Goal: Task Accomplishment & Management: Manage account settings

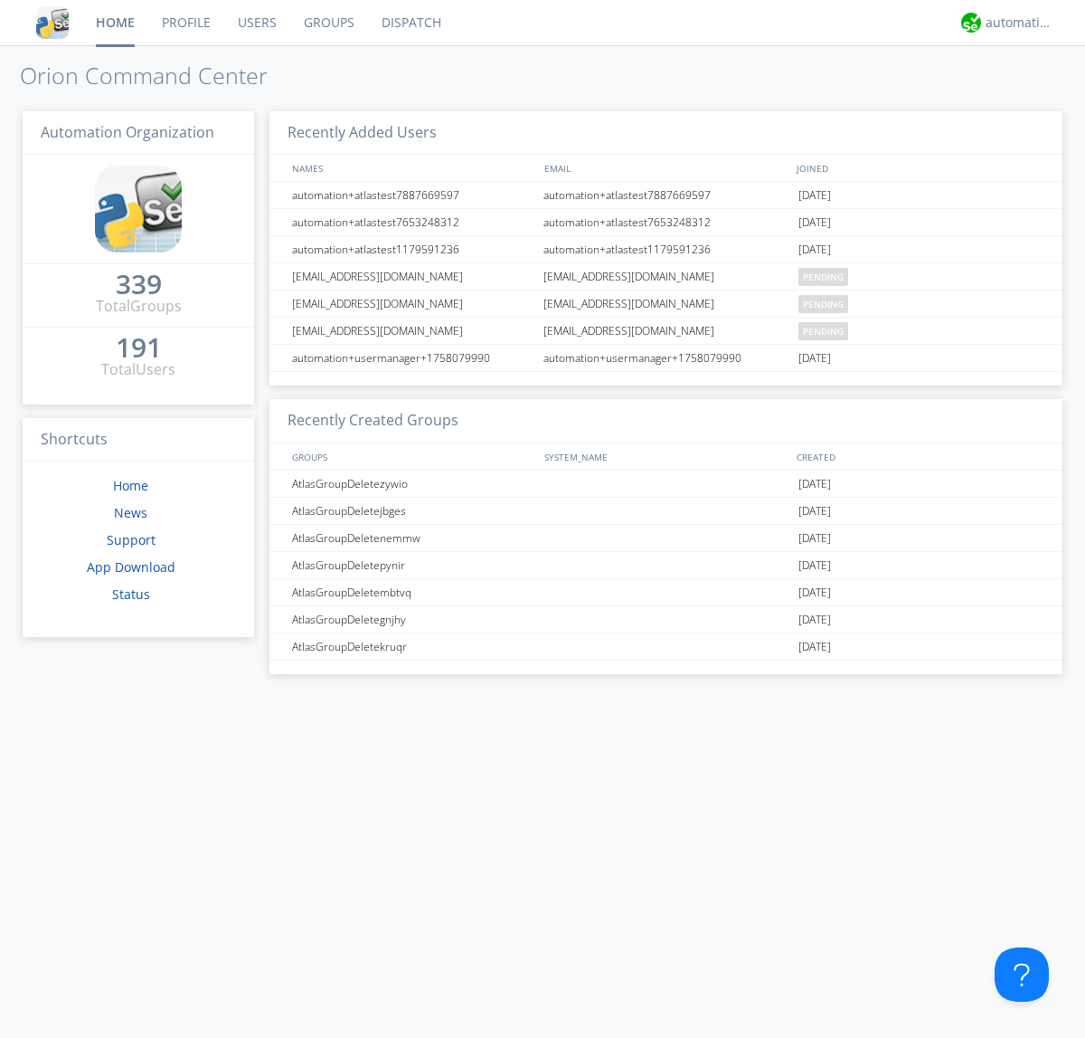
click at [256, 23] on link "Users" at bounding box center [257, 22] width 66 height 45
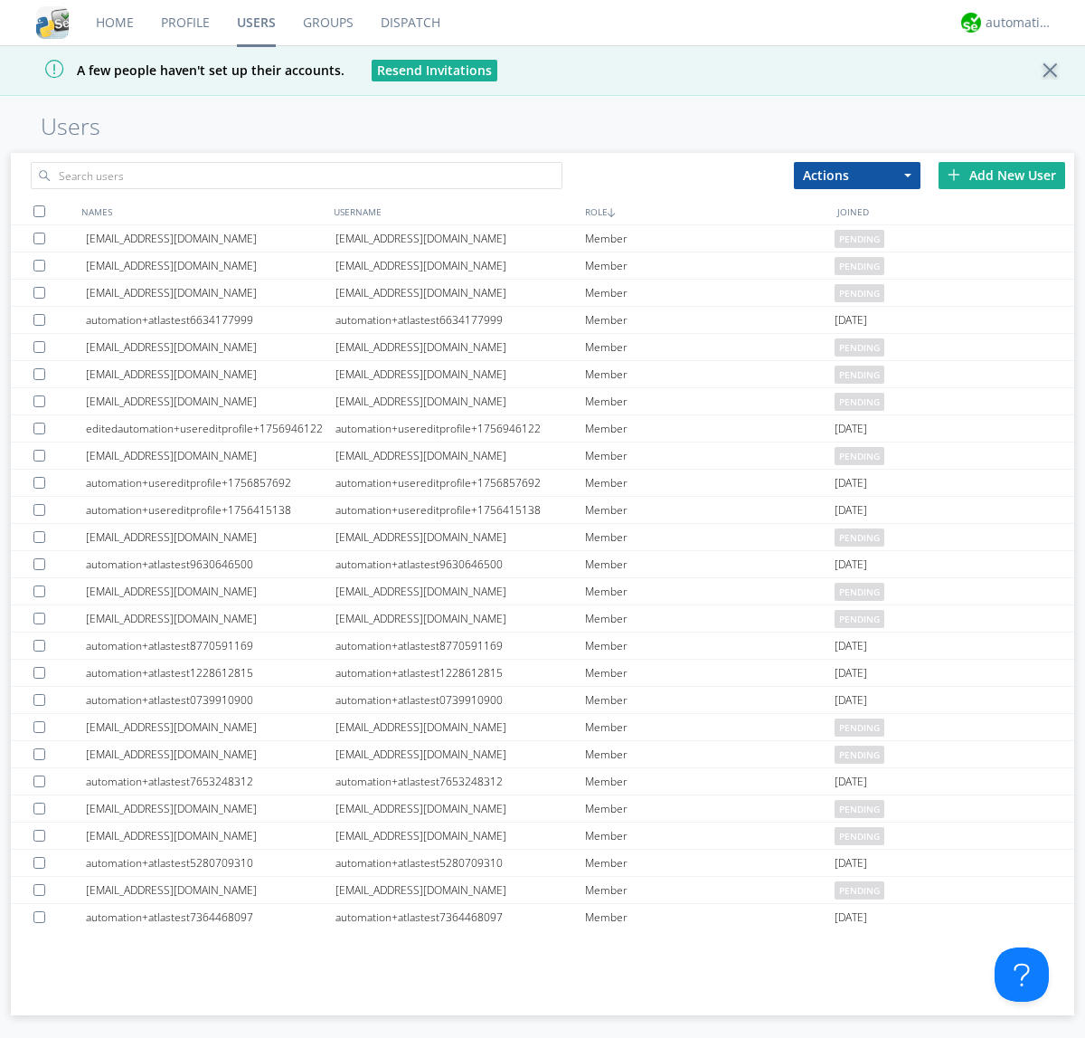
click at [1002, 175] on div "Add New User" at bounding box center [1002, 175] width 127 height 27
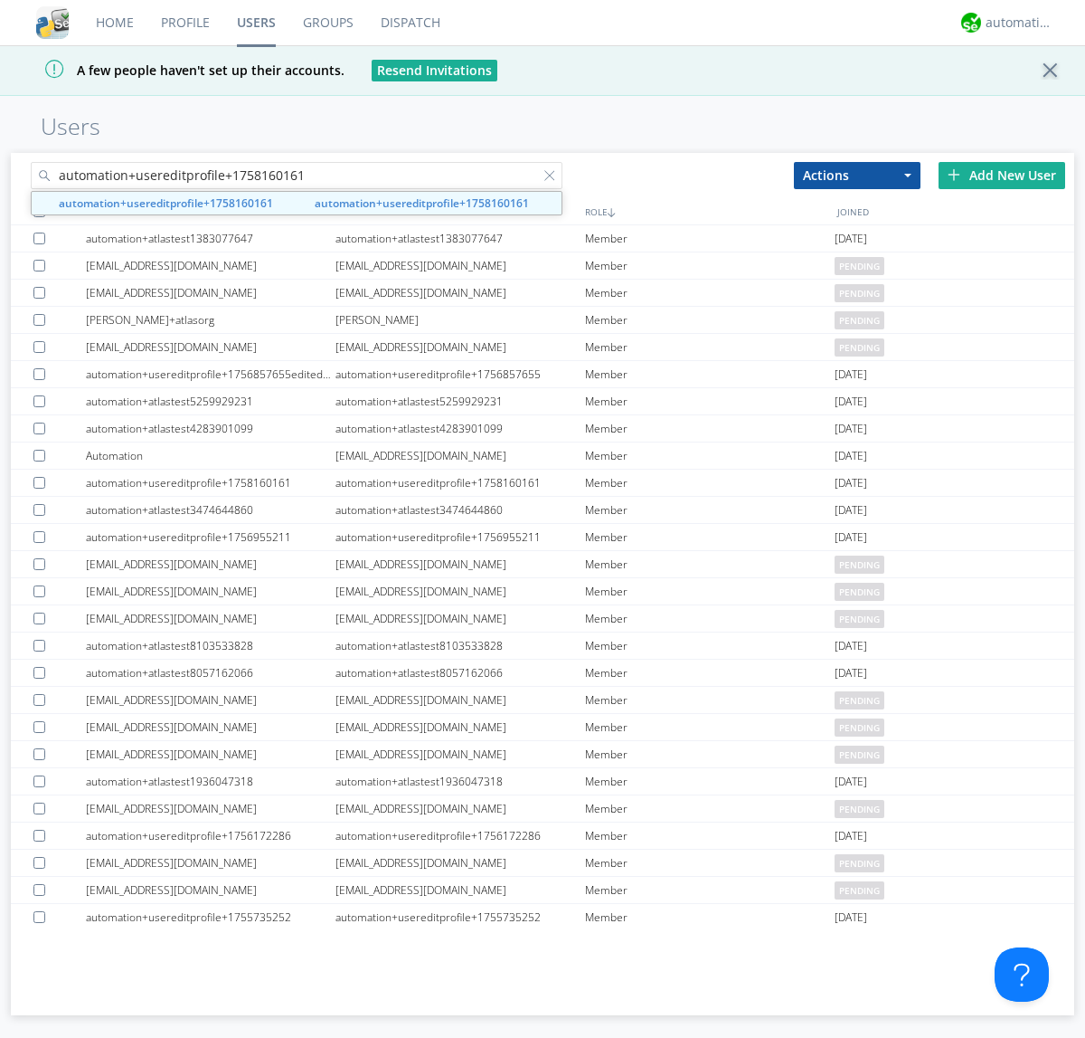
type input "automation+usereditprofile+1758160161"
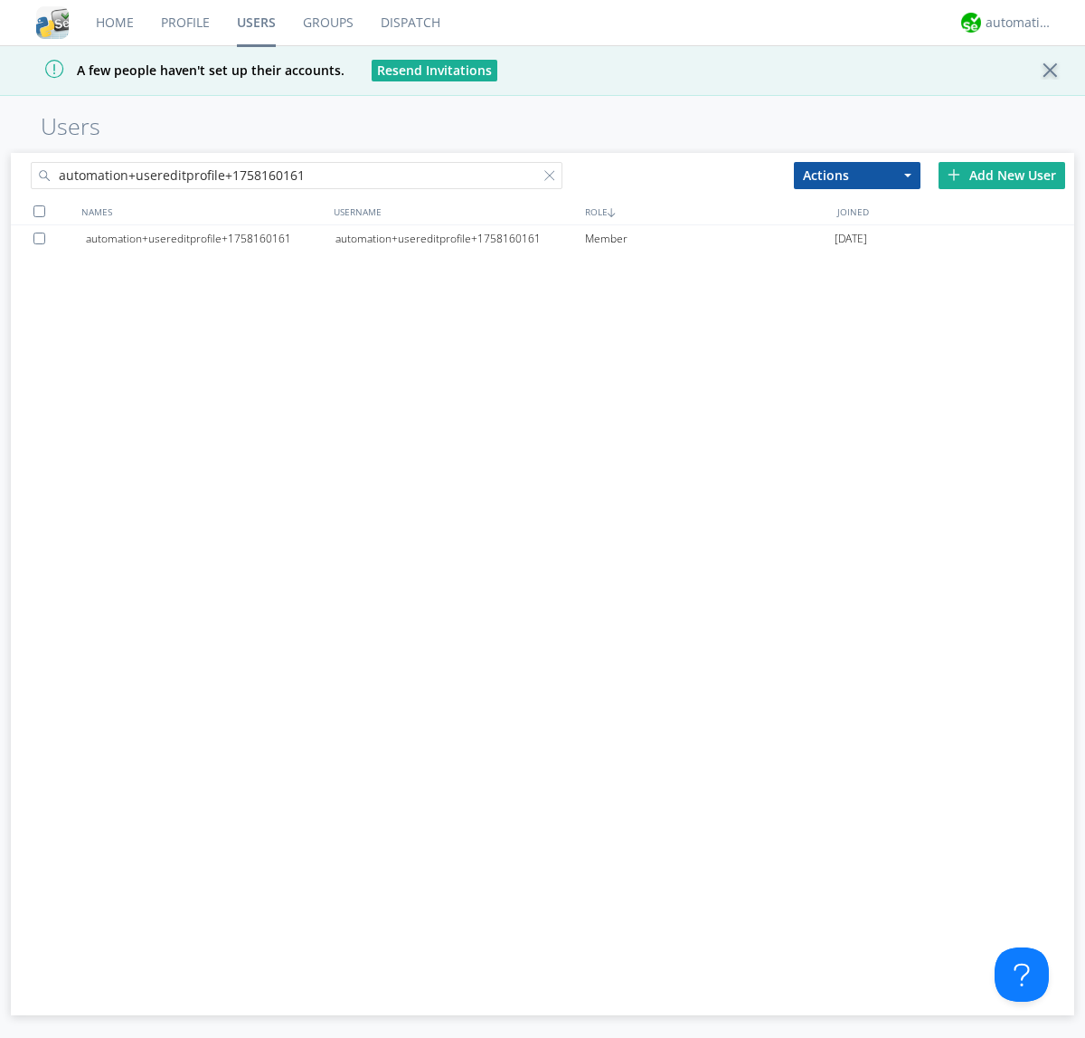
click at [460, 238] on div "automation+usereditprofile+1758160161" at bounding box center [461, 238] width 250 height 27
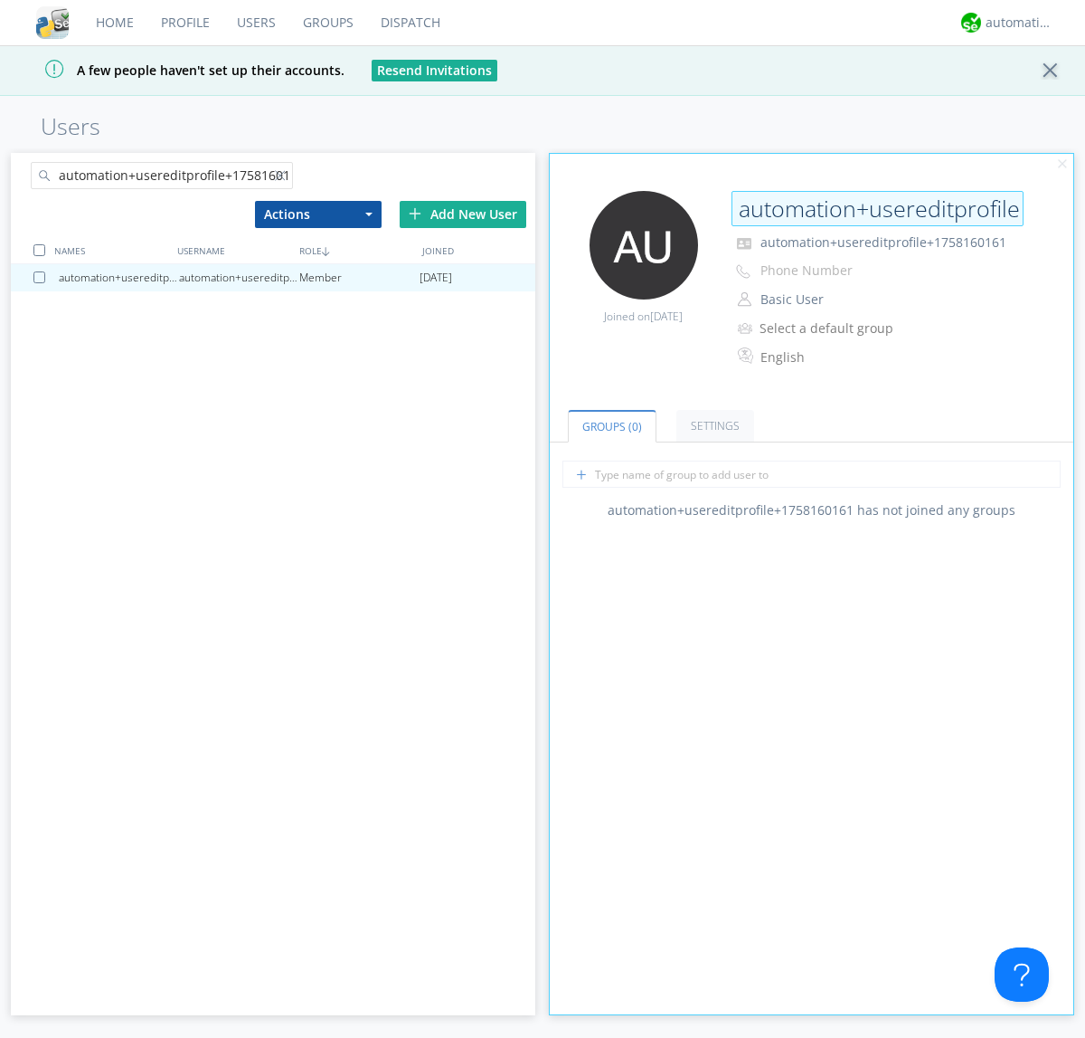
click at [877, 208] on input "automation+usereditprofile+1758160161" at bounding box center [878, 209] width 292 height 36
type input "editedautomation+usereditprofile+1758160161"
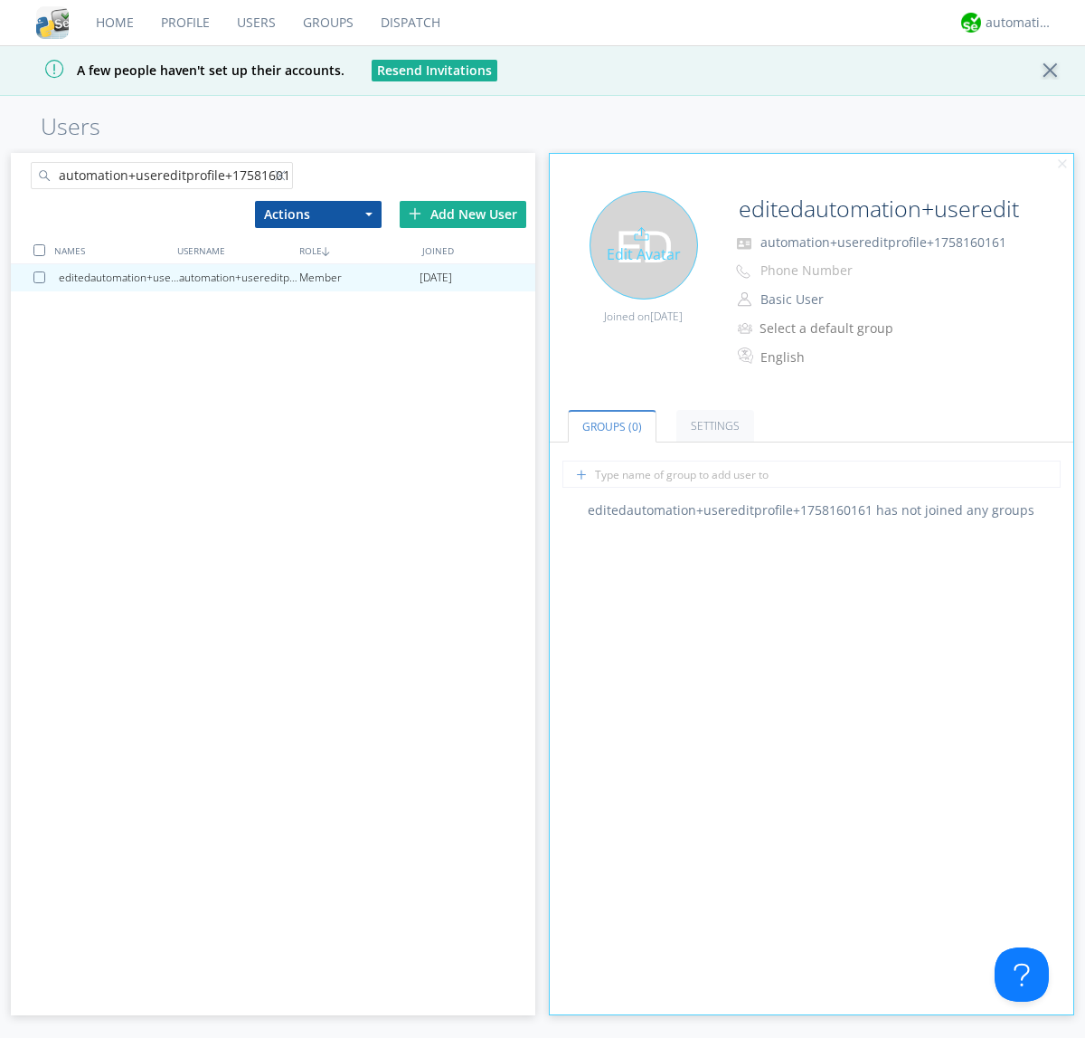
click at [643, 244] on div "Edit Avatar" at bounding box center [644, 245] width 109 height 109
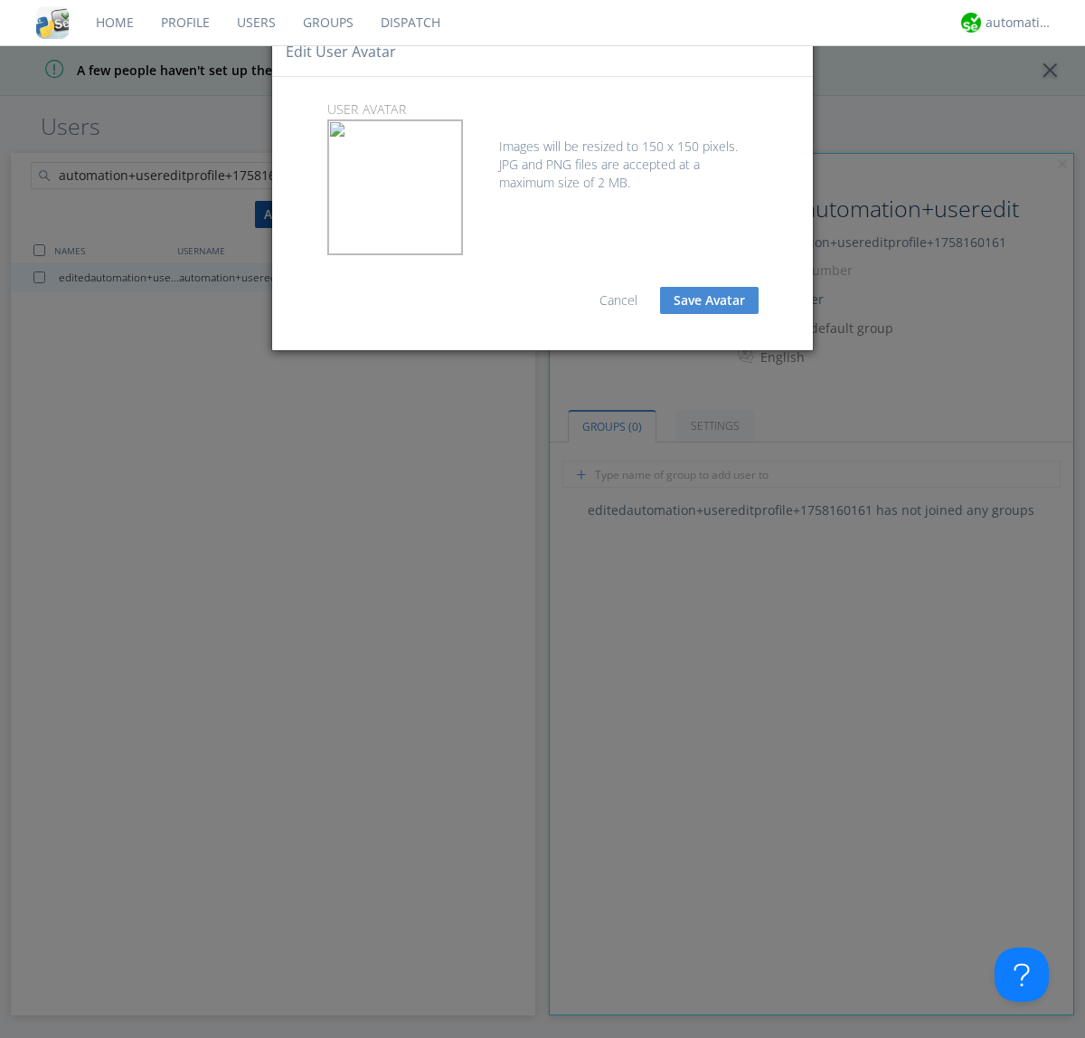
click at [709, 300] on button "Save Avatar" at bounding box center [709, 300] width 99 height 27
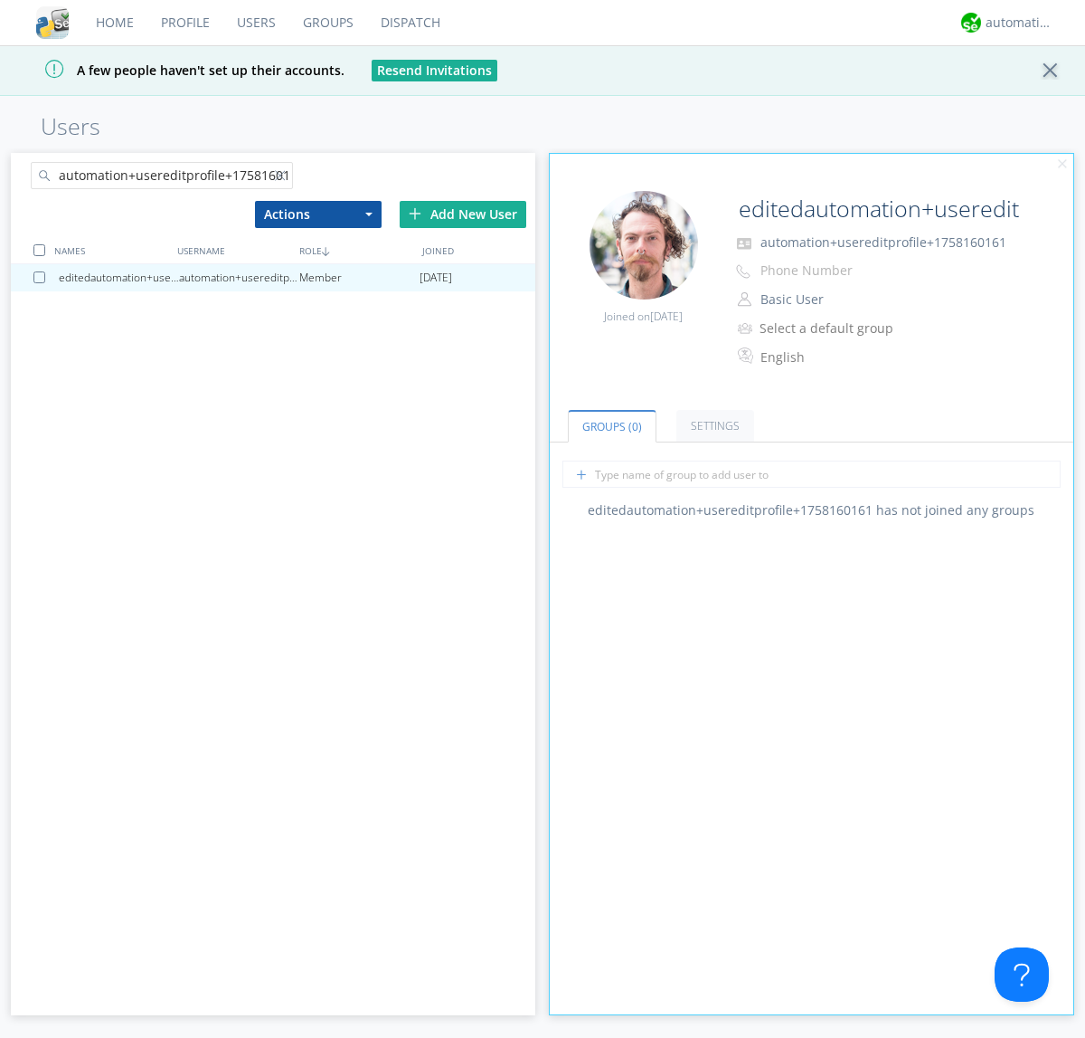
click at [283, 178] on div at bounding box center [284, 179] width 18 height 18
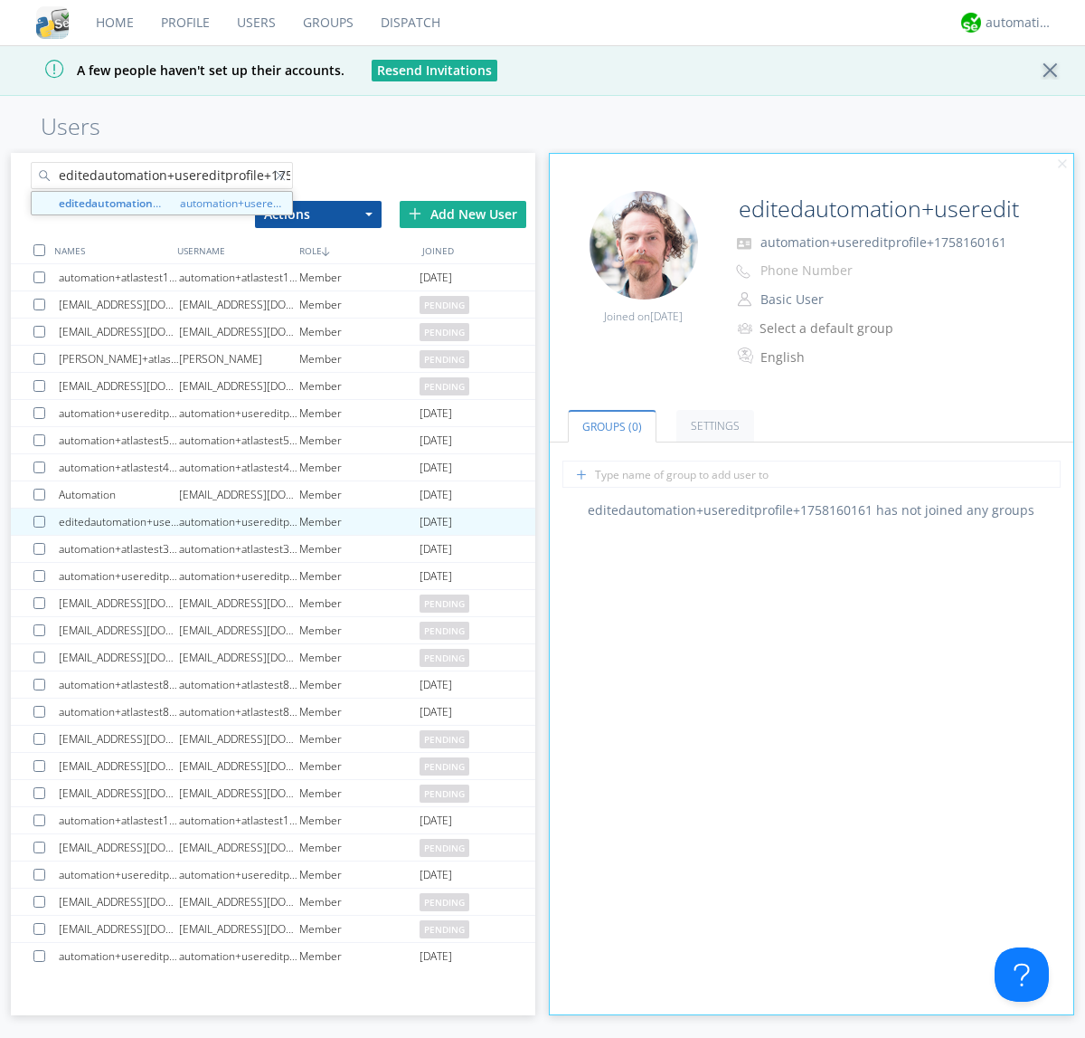
scroll to position [0, 48]
type input "editedautomation+usereditprofile+1758160161"
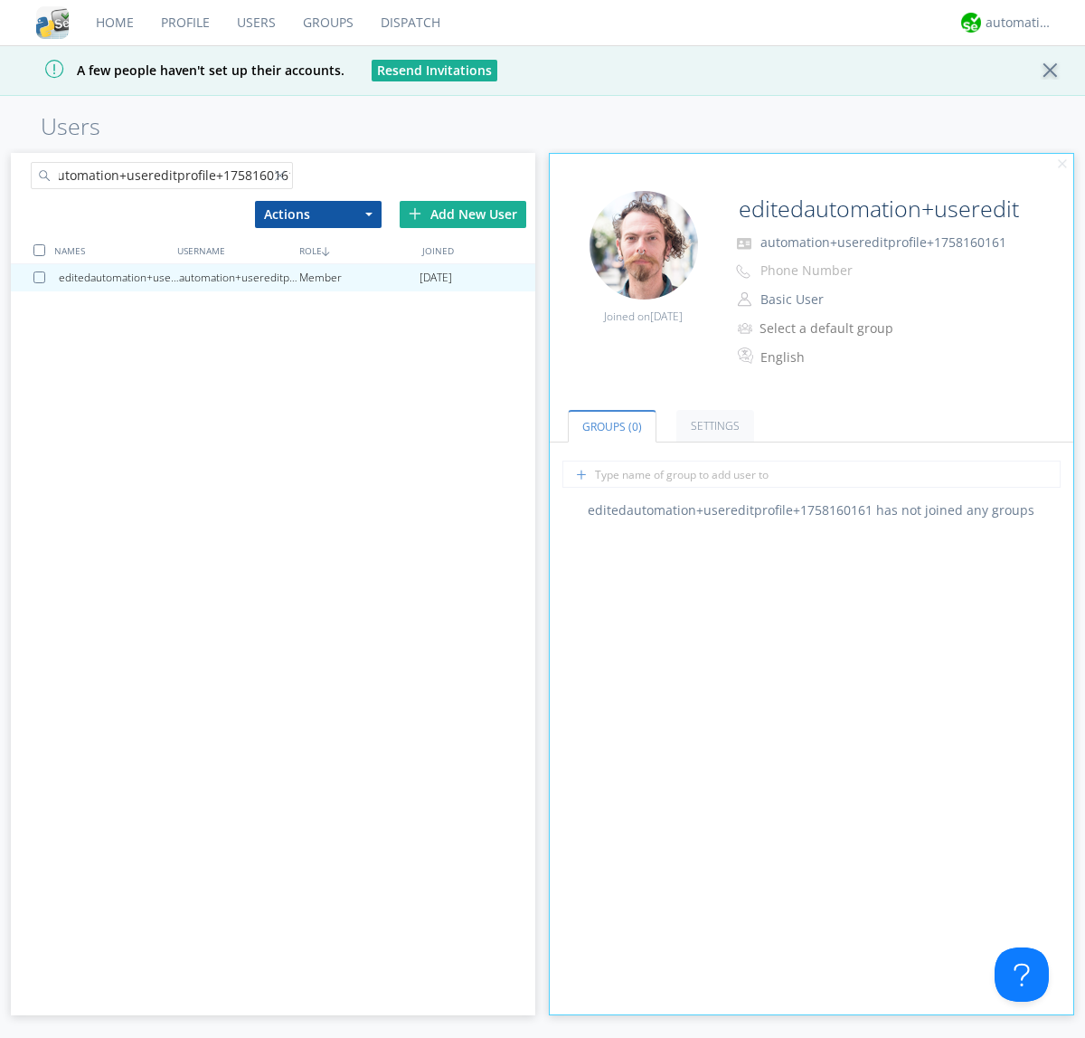
click at [39, 250] on div at bounding box center [39, 250] width 12 height 12
click at [318, 213] on button "Actions" at bounding box center [318, 214] width 127 height 27
click at [0, 0] on link "Delete User" at bounding box center [0, 0] width 0 height 0
